Goal: Task Accomplishment & Management: Complete application form

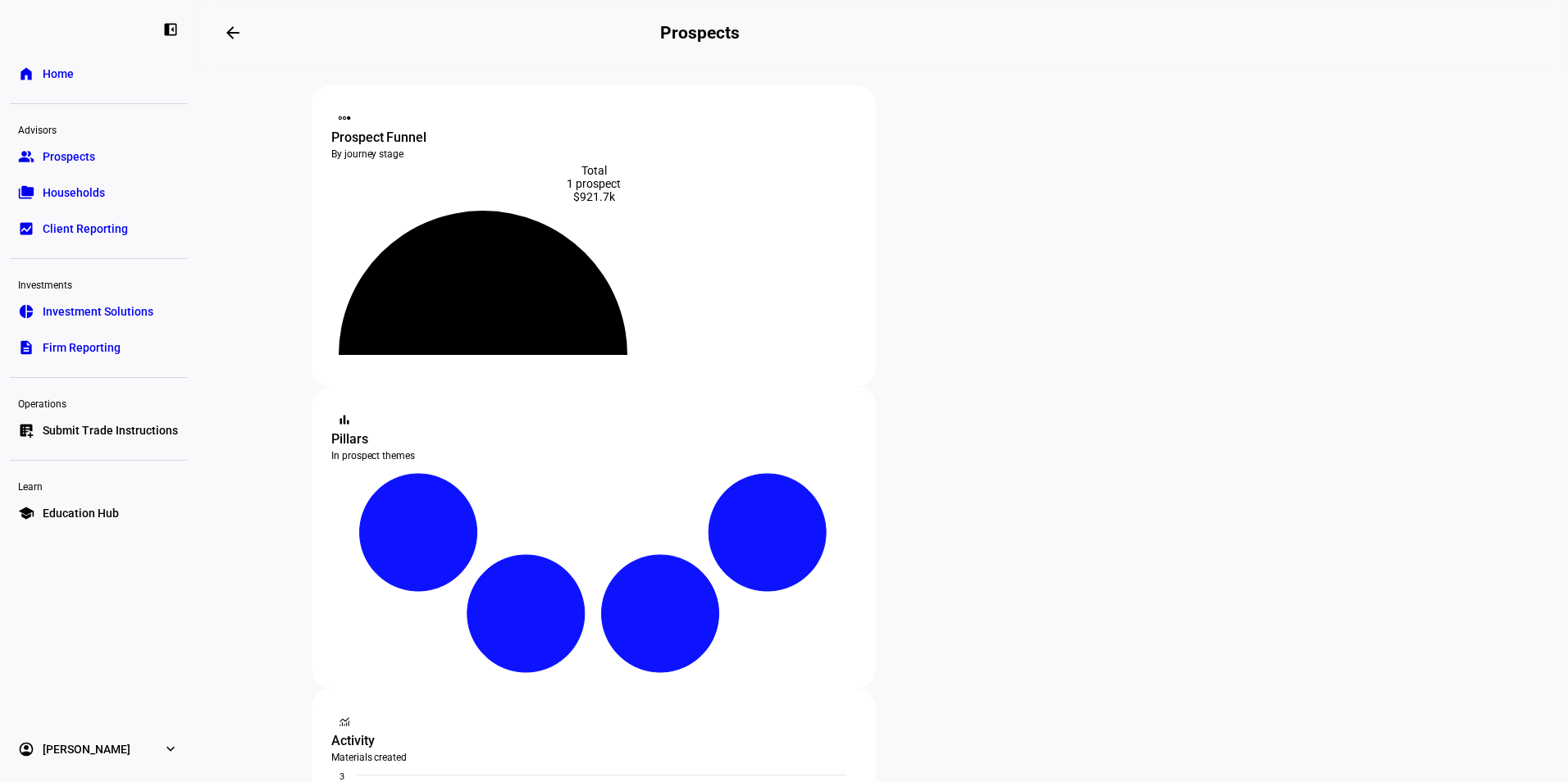
click at [81, 431] on span "Submit Trade Instructions" at bounding box center [110, 430] width 135 height 16
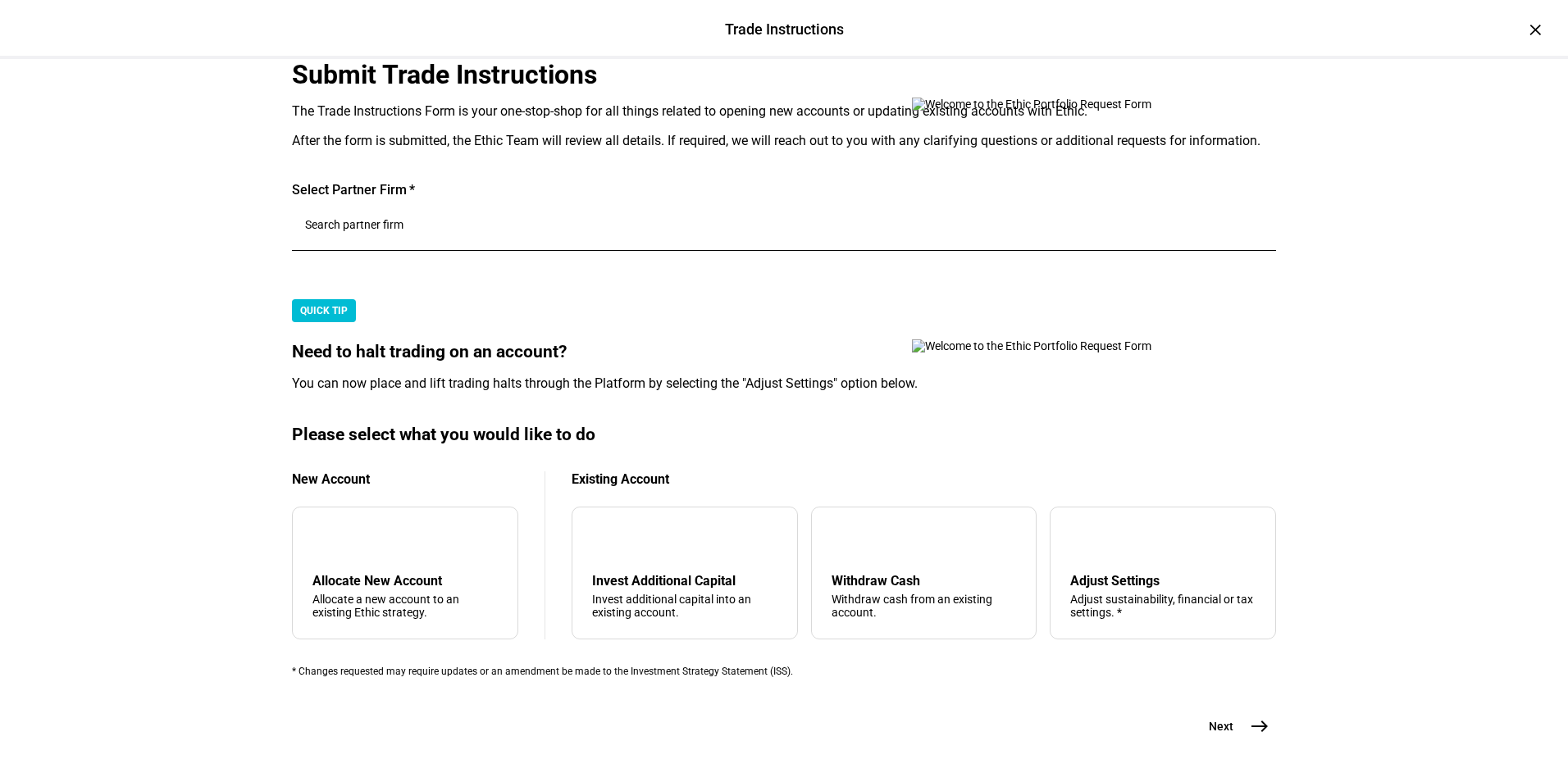
click at [452, 231] on input "Number" at bounding box center [784, 224] width 958 height 13
click at [412, 550] on span "Nilsine Partners" at bounding box center [400, 542] width 94 height 20
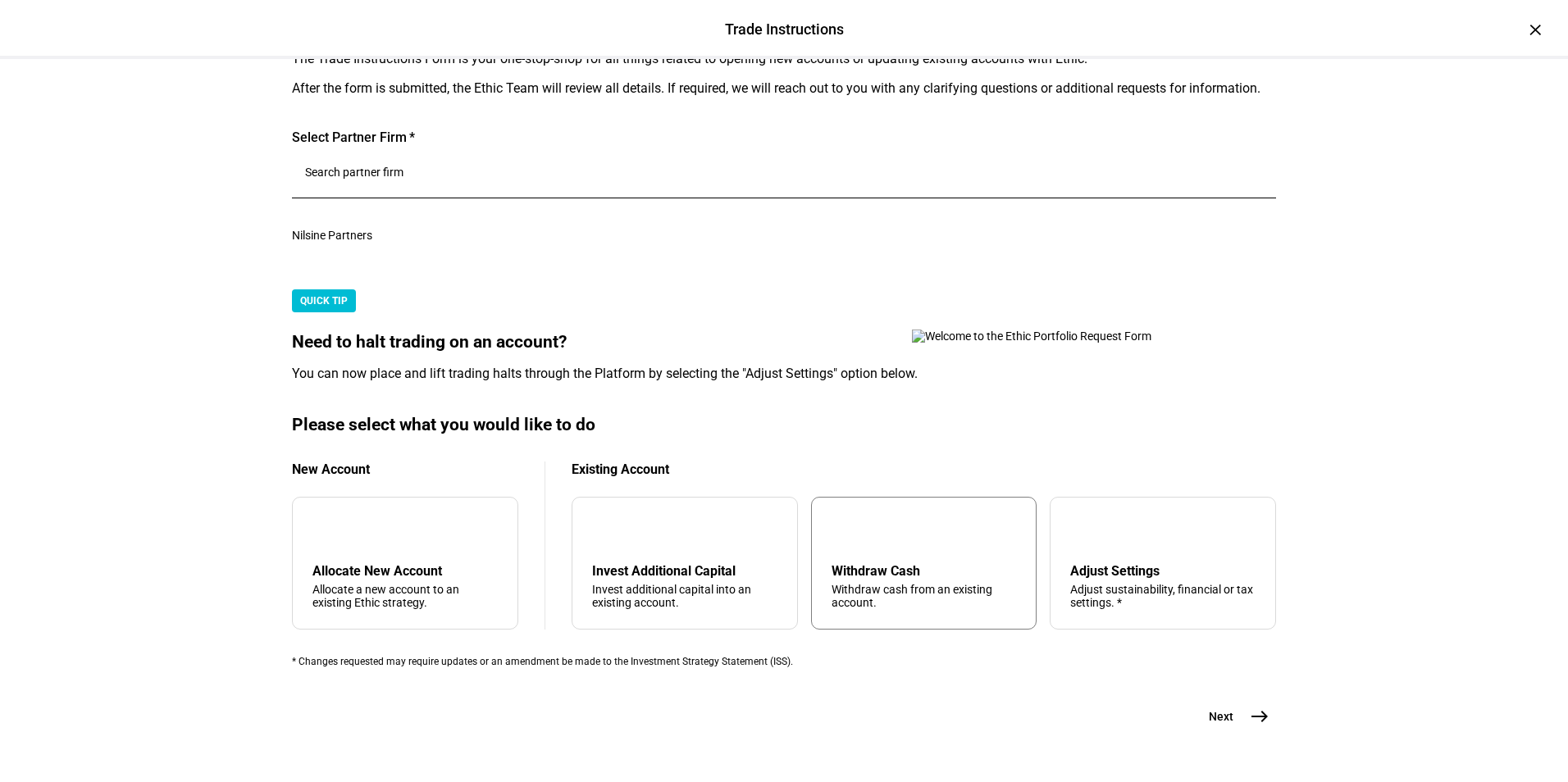
scroll to position [574, 0]
click at [896, 583] on div "Withdraw cash from an existing account." at bounding box center [924, 596] width 186 height 27
click at [1255, 726] on mat-icon "east" at bounding box center [1260, 716] width 20 height 20
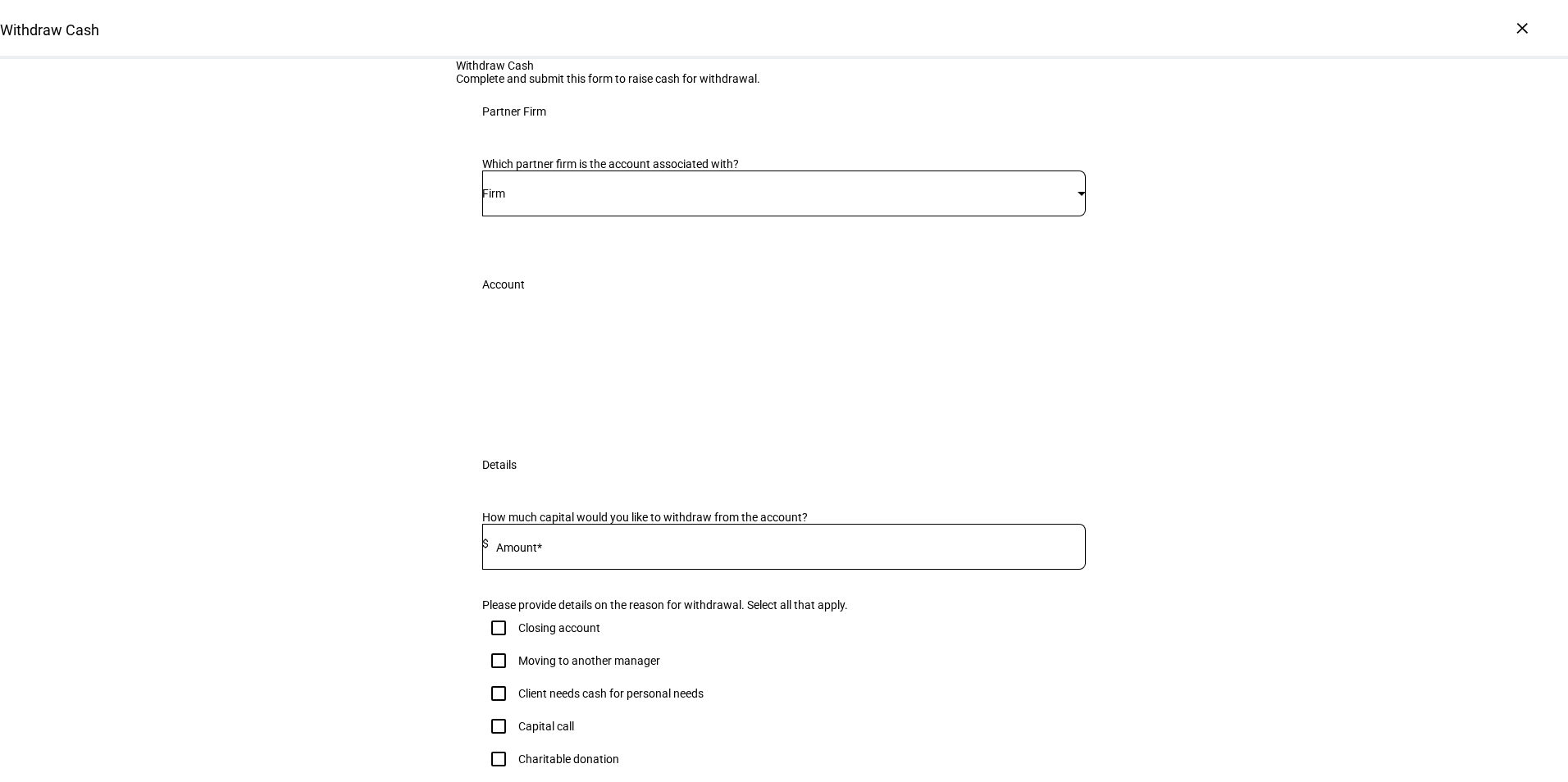
click at [599, 200] on div "Firm" at bounding box center [780, 193] width 596 height 13
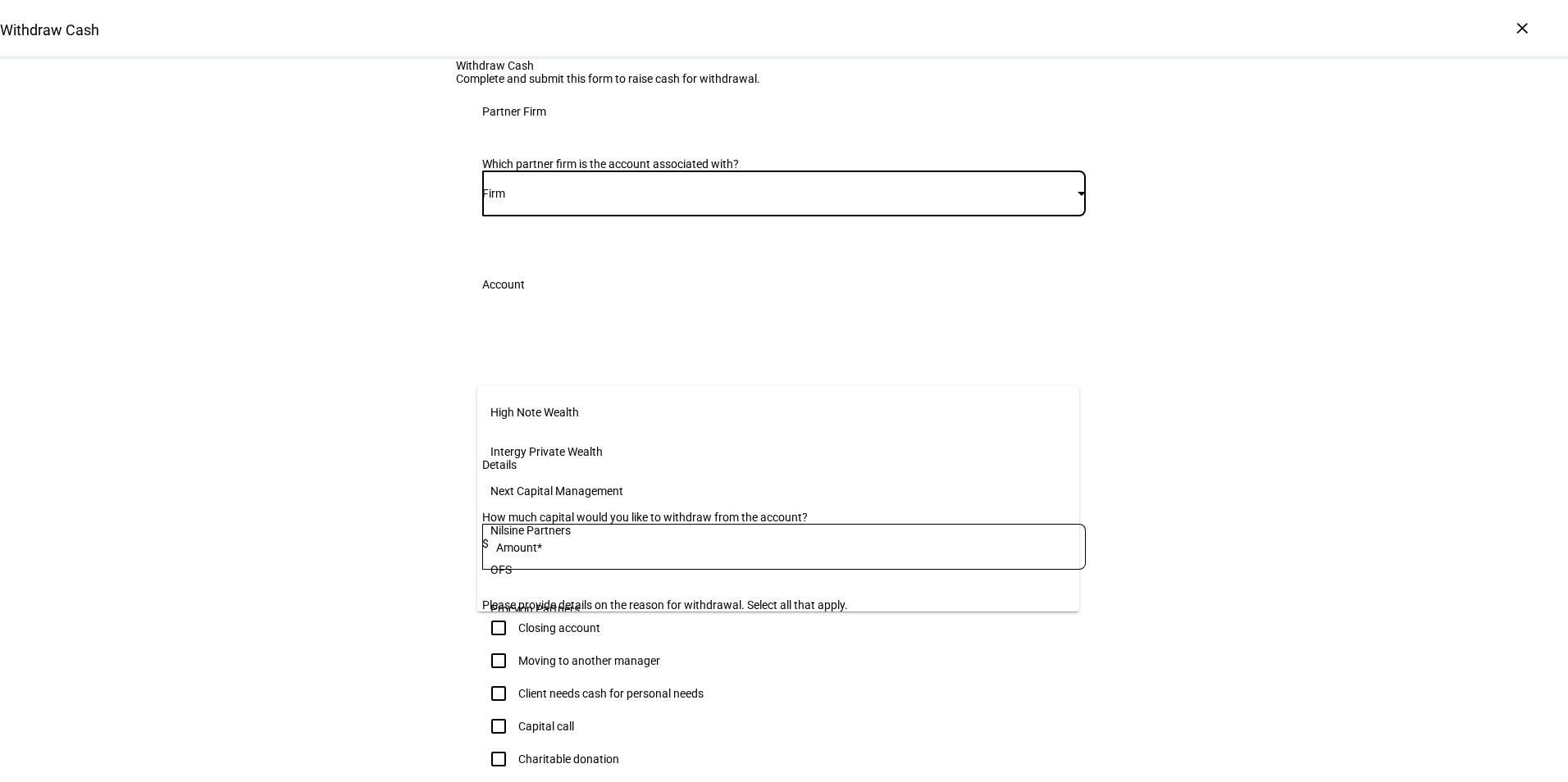
scroll to position [246, 0]
click at [574, 518] on mat-option "Nilsine Partners" at bounding box center [778, 521] width 602 height 39
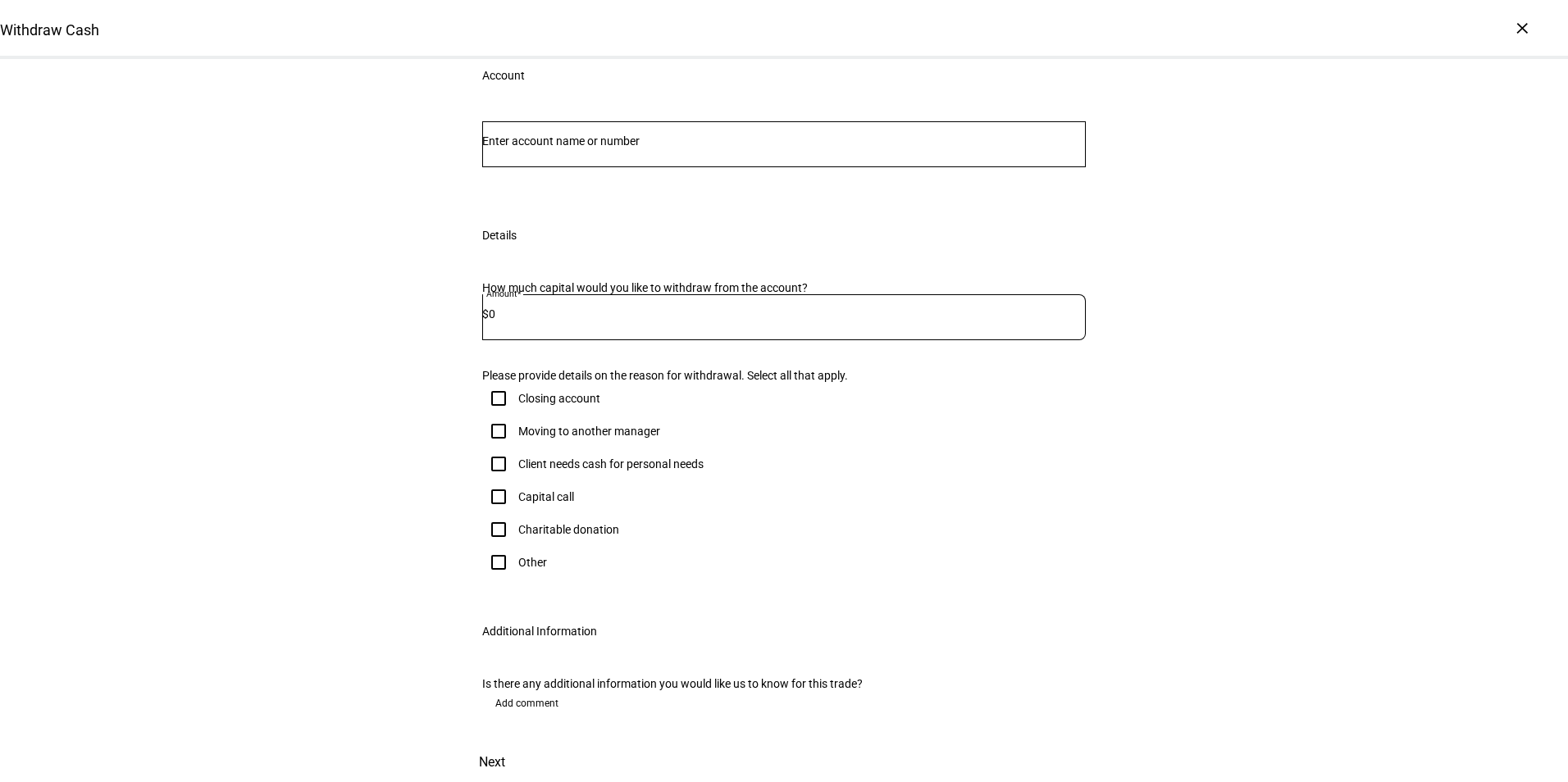
scroll to position [599, 0]
click at [492, 448] on input "Client needs cash for personal needs" at bounding box center [499, 464] width 33 height 33
checkbox input "true"
click at [566, 148] on input "Number" at bounding box center [784, 140] width 604 height 13
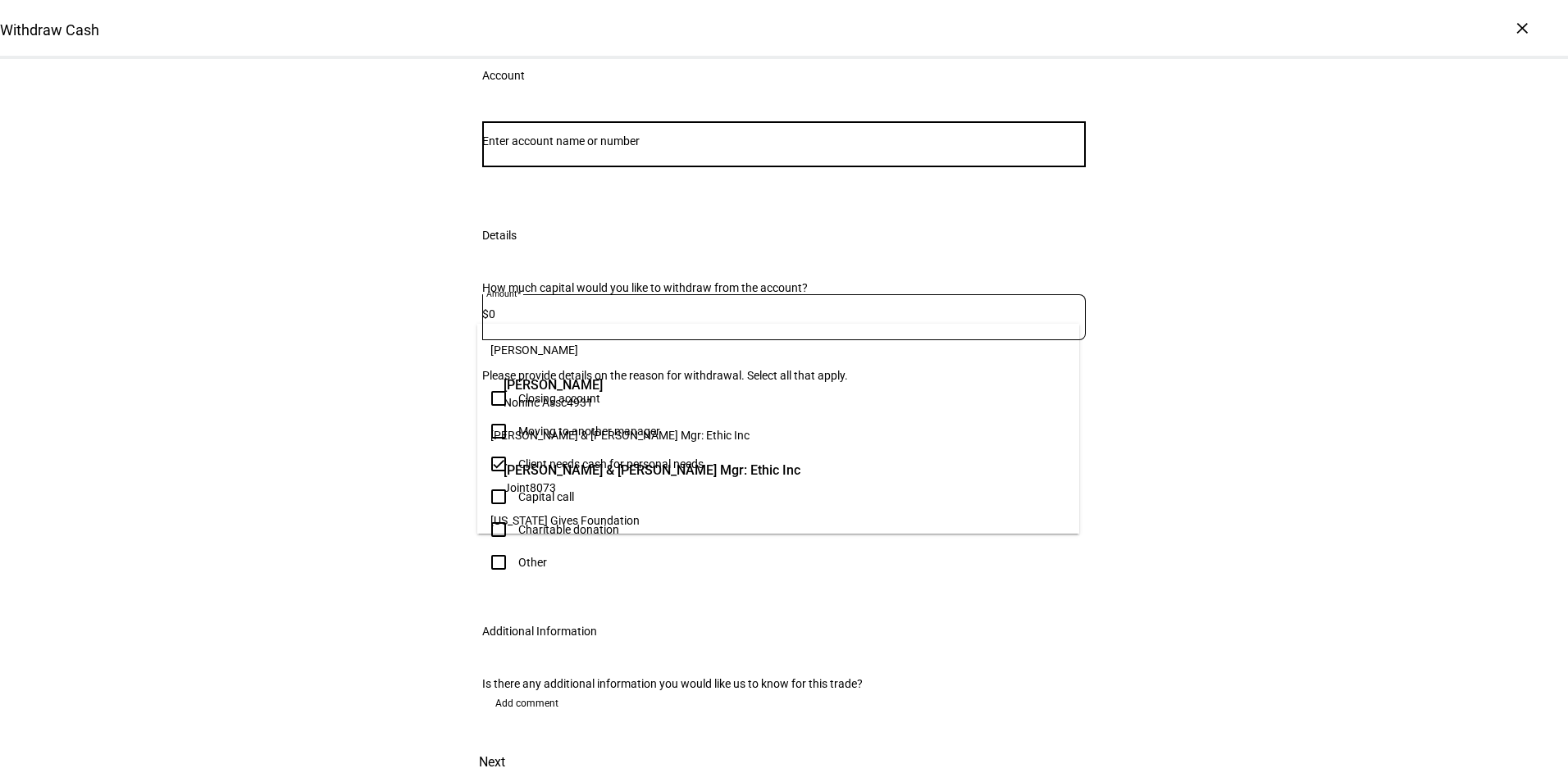
paste input "6794"
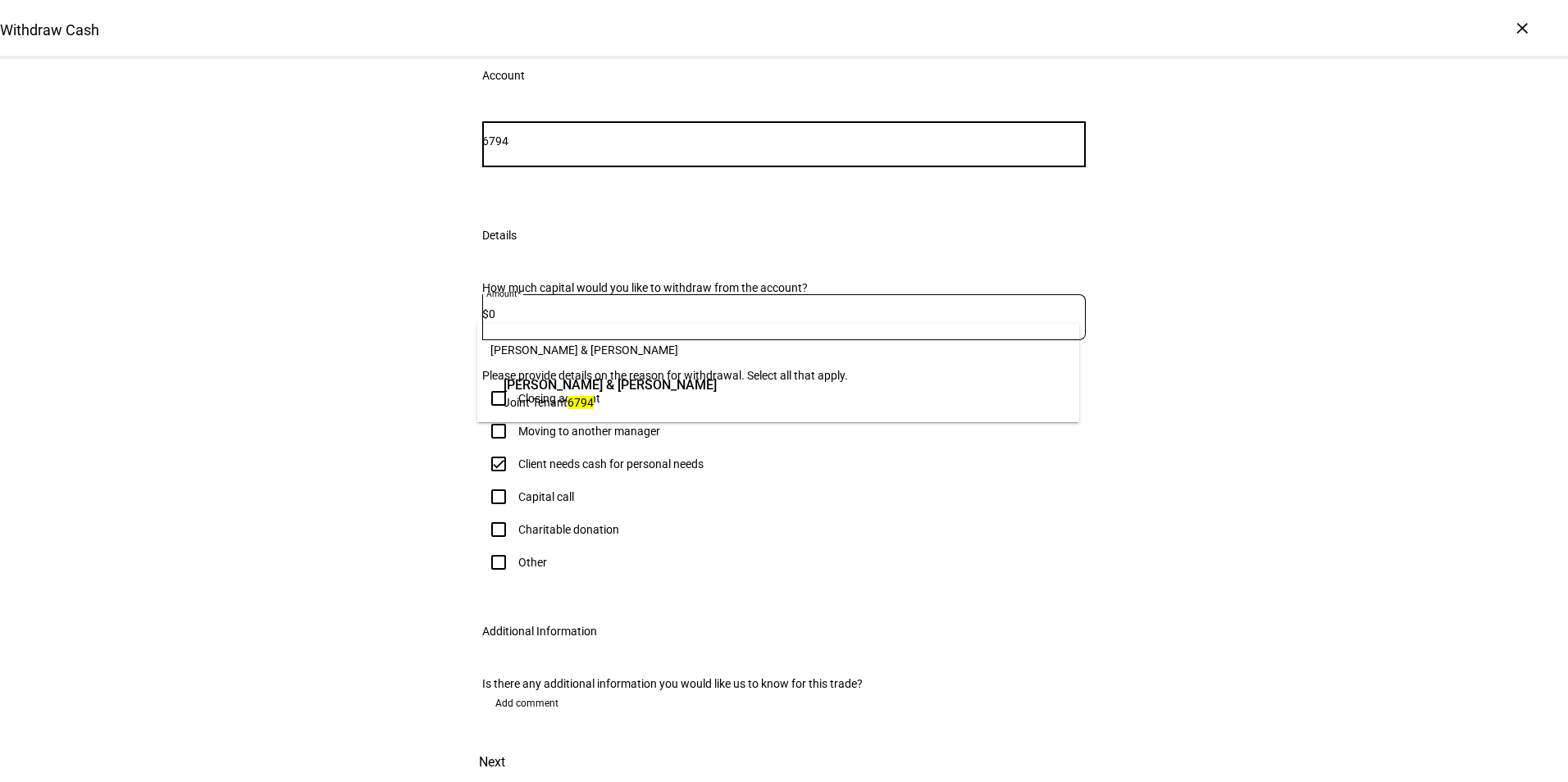
type input "6794"
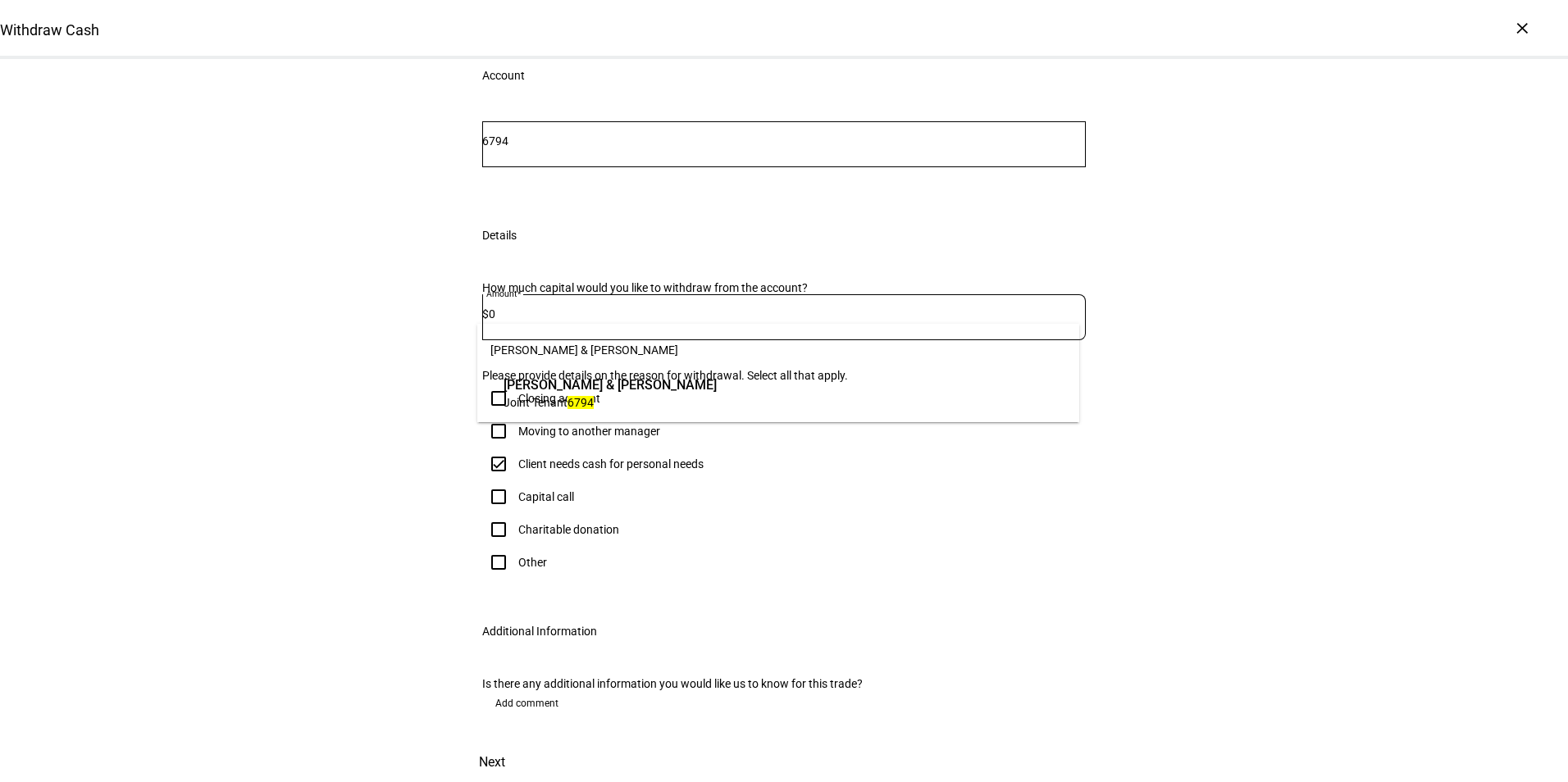
click at [634, 402] on span "Joint Tenant 6794" at bounding box center [611, 403] width 213 height 16
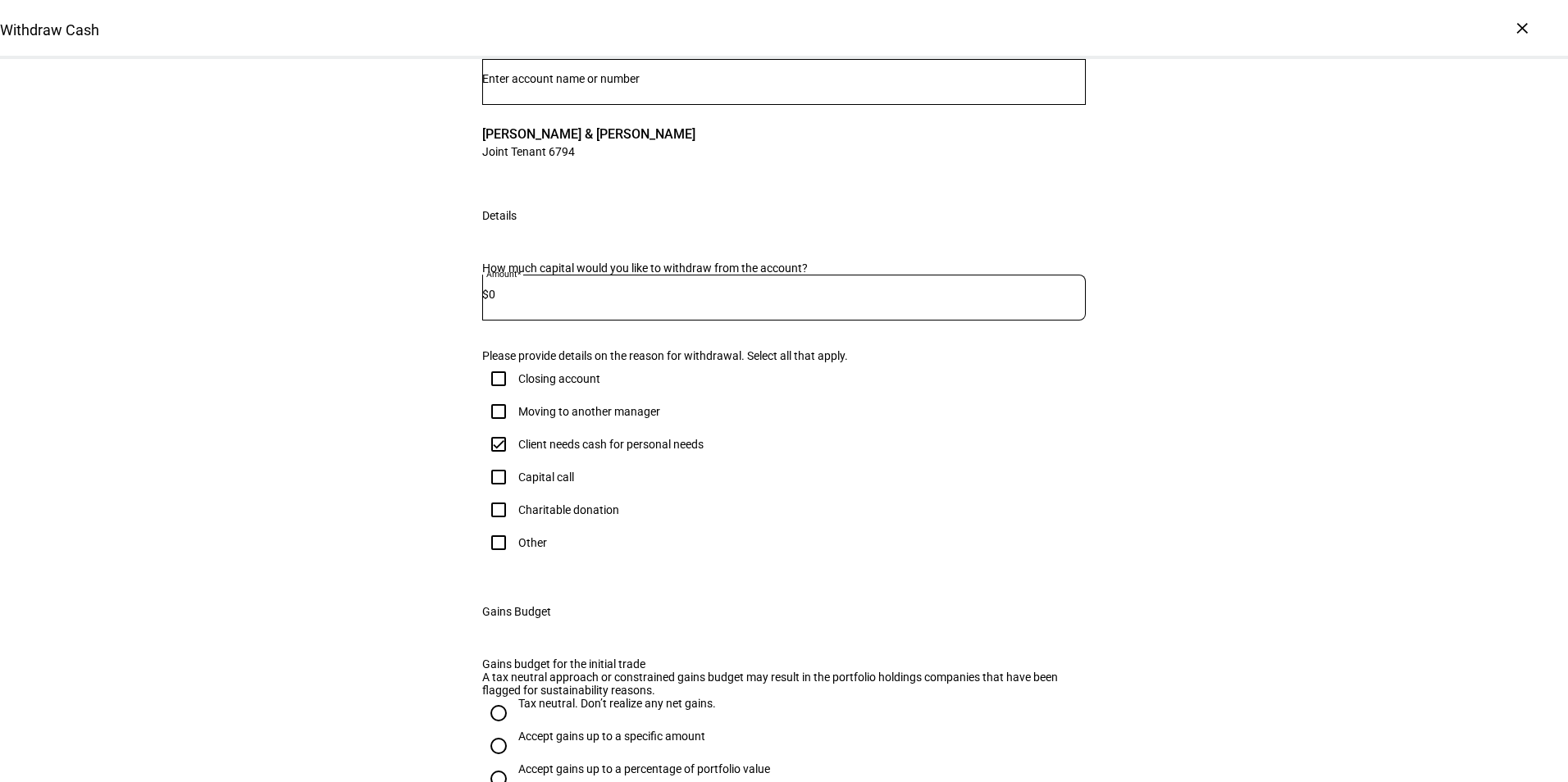
click at [529, 301] on input "0" at bounding box center [788, 294] width 597 height 13
click at [1261, 466] on div "Withdraw Cash Complete and submit this form to raise cash for withdrawal. Partn…" at bounding box center [784, 400] width 1568 height 1225
click at [508, 301] on input "0,250,000" at bounding box center [788, 294] width 597 height 13
click at [1229, 492] on div "Withdraw Cash Complete and submit this form to raise cash for withdrawal. Partn…" at bounding box center [784, 400] width 1568 height 1225
click at [596, 301] on input "0,250,000" at bounding box center [788, 294] width 597 height 13
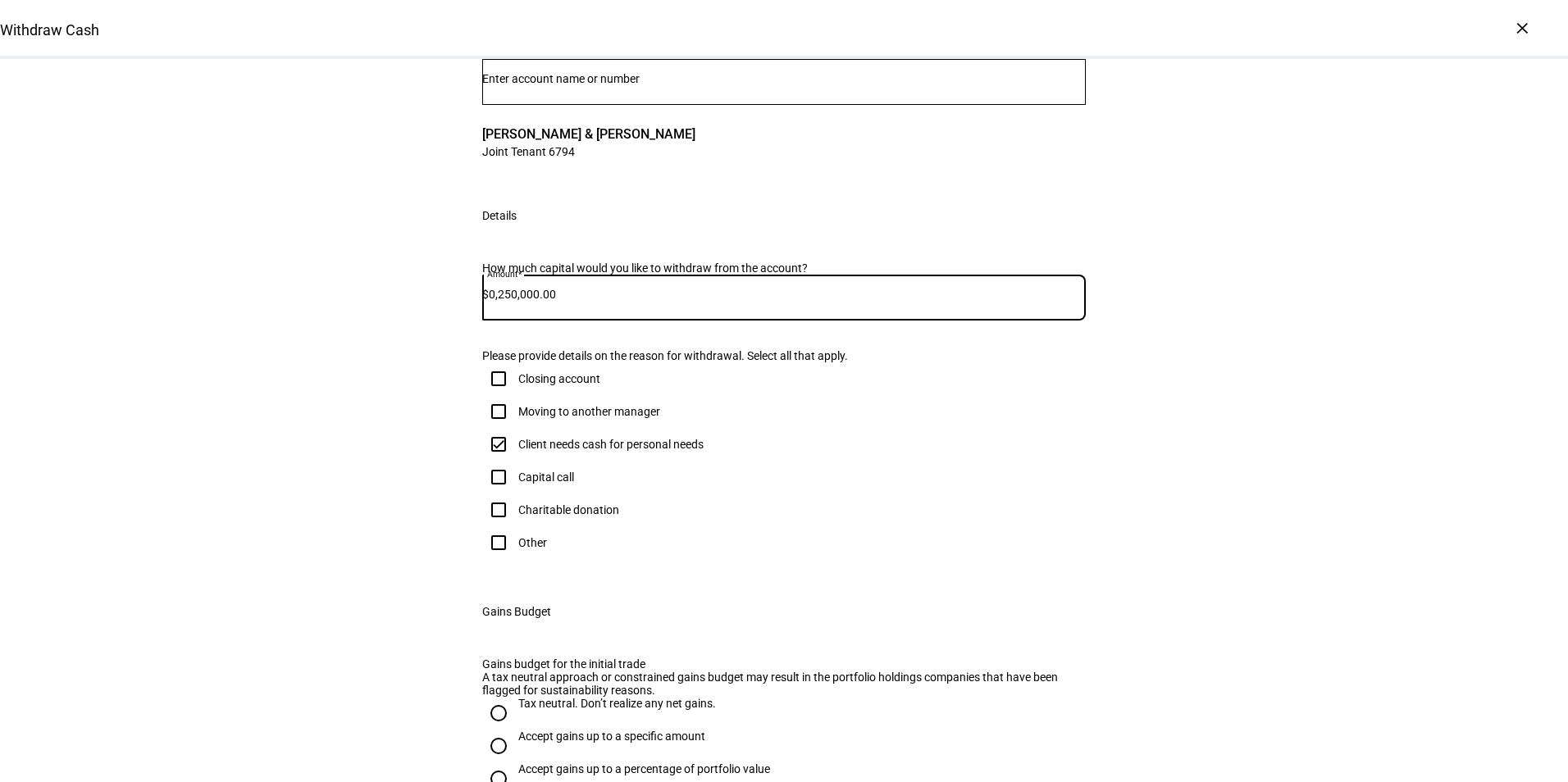
type input "0,250,000.00"
click at [1192, 398] on div "Withdraw Cash Complete and submit this form to raise cash for withdrawal. Partn…" at bounding box center [784, 400] width 1568 height 1225
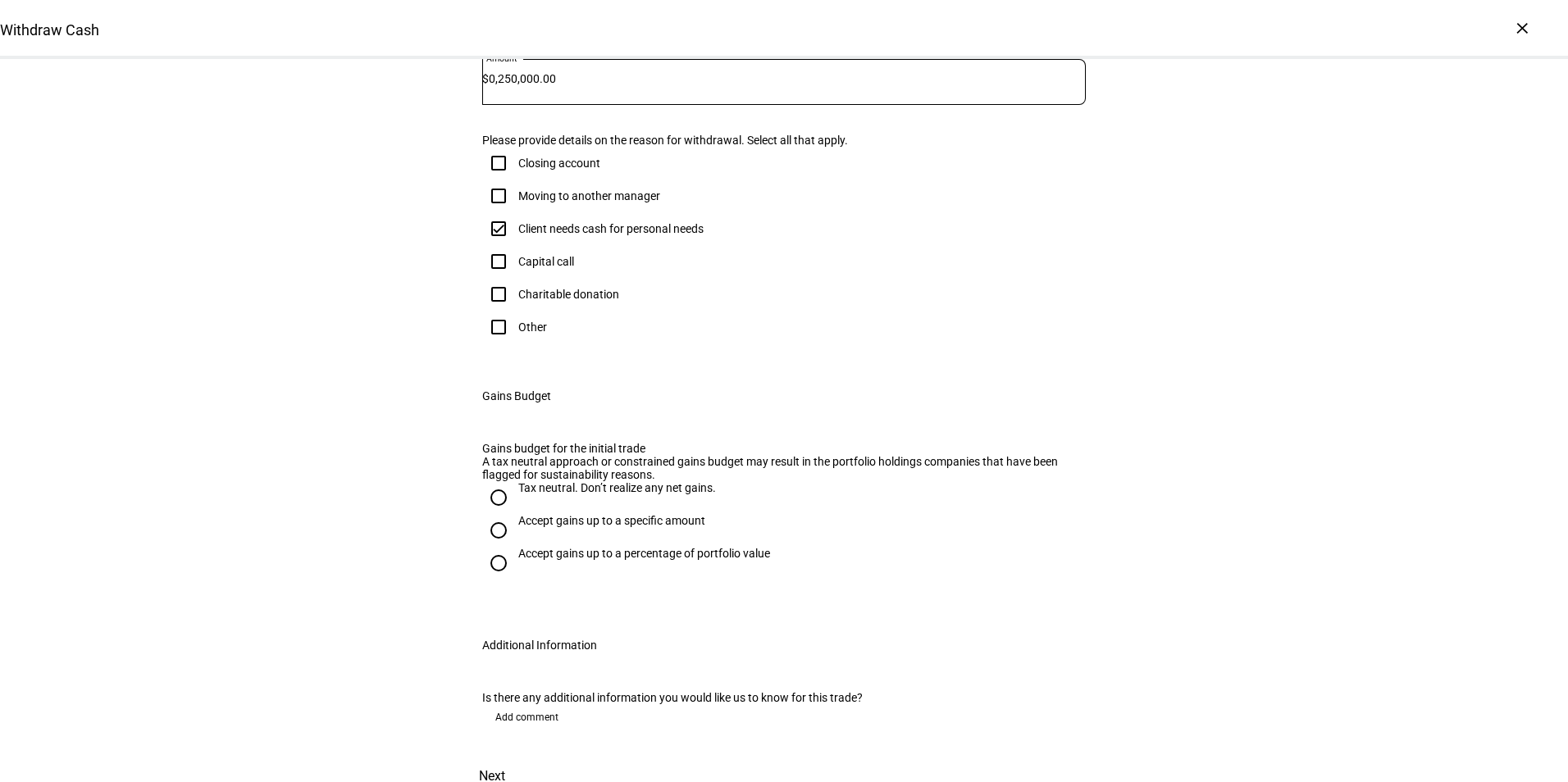
scroll to position [682, 0]
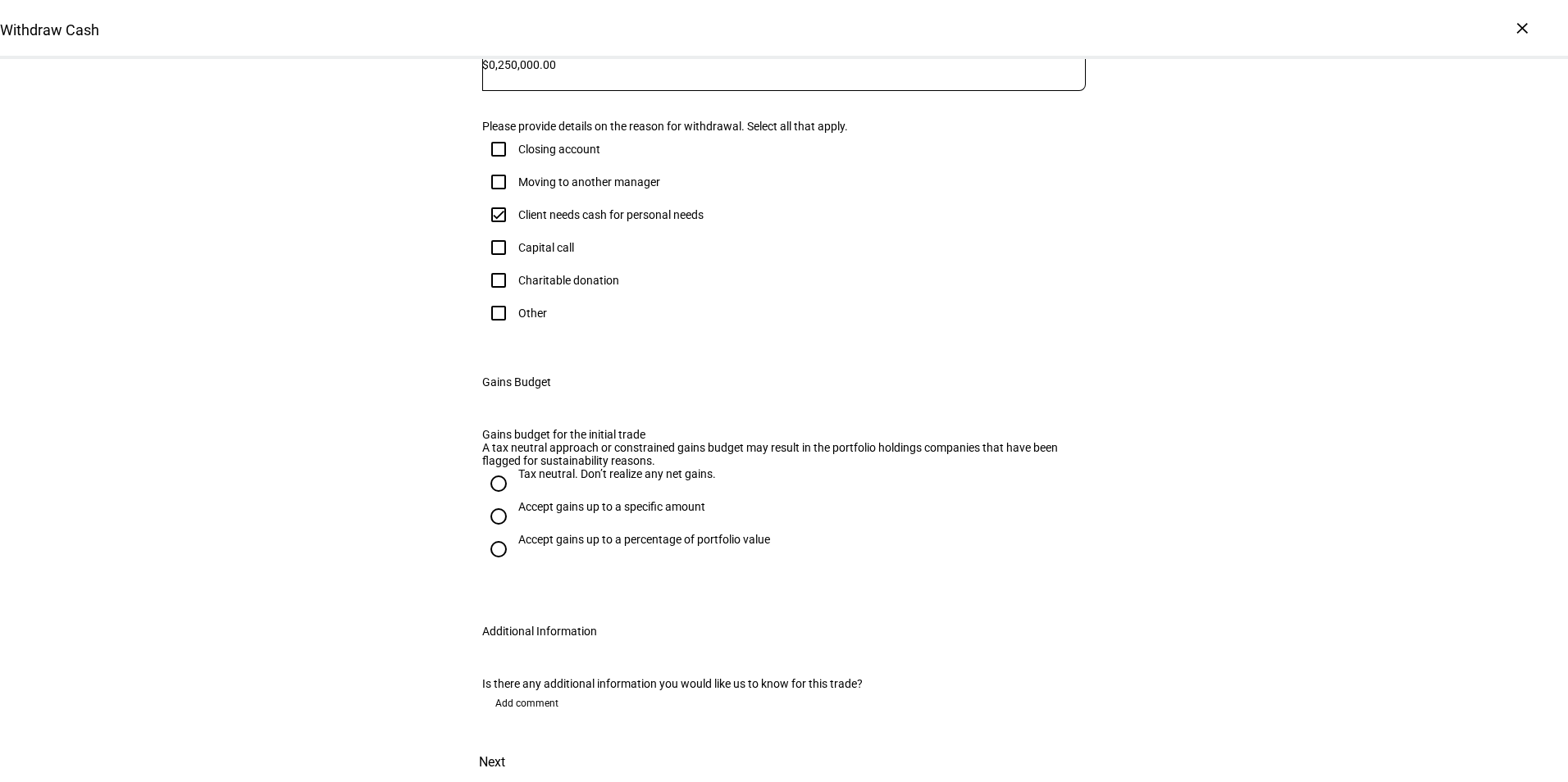
click at [490, 500] on input "Tax neutral. Don’t realize any net gains." at bounding box center [499, 483] width 33 height 33
radio input "true"
click at [505, 743] on span "Next" at bounding box center [492, 762] width 27 height 39
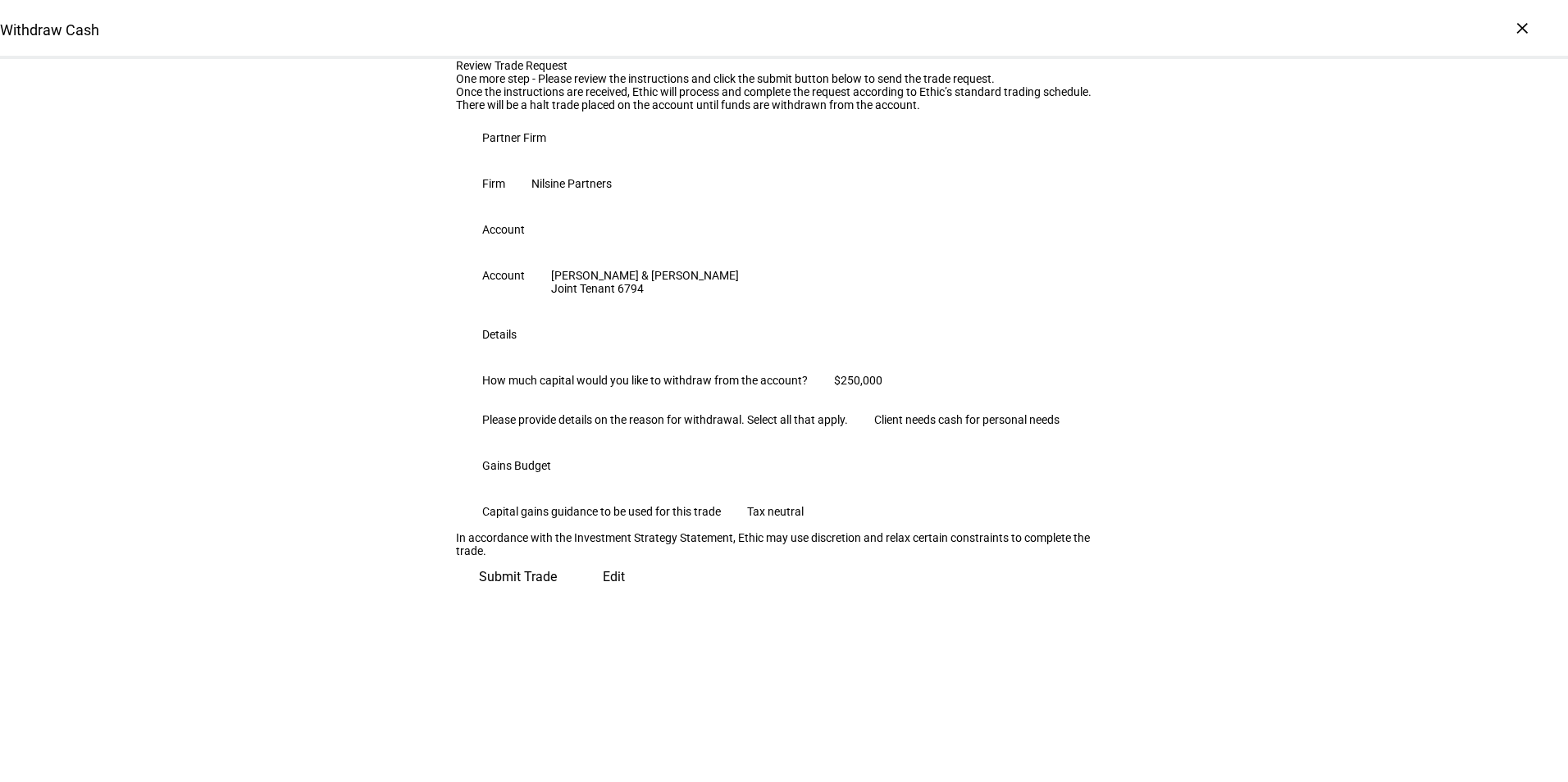
scroll to position [255, 0]
click at [556, 597] on span "Submit Trade" at bounding box center [518, 577] width 78 height 39
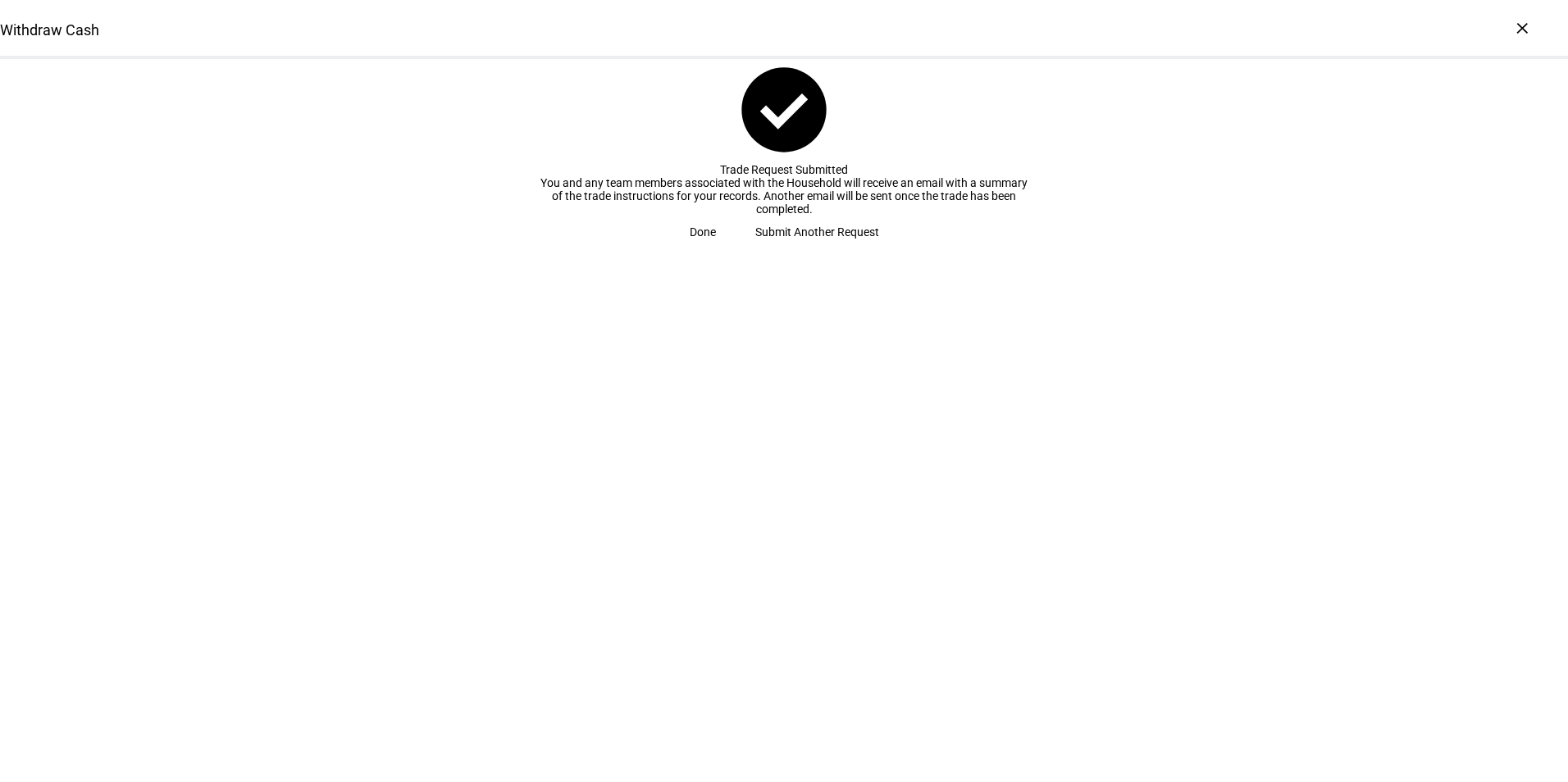
click at [716, 249] on span "Done" at bounding box center [703, 232] width 27 height 33
